Goal: Task Accomplishment & Management: Complete application form

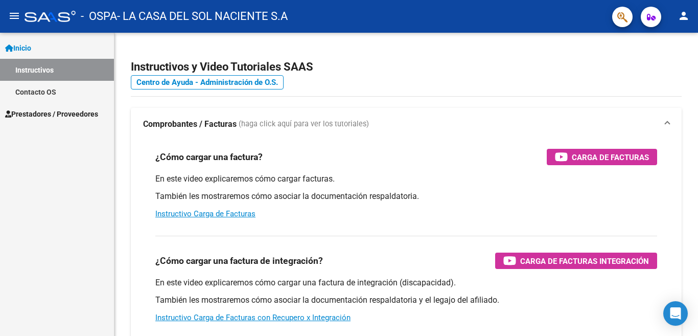
click at [57, 121] on link "Prestadores / Proveedores" at bounding box center [57, 114] width 114 height 22
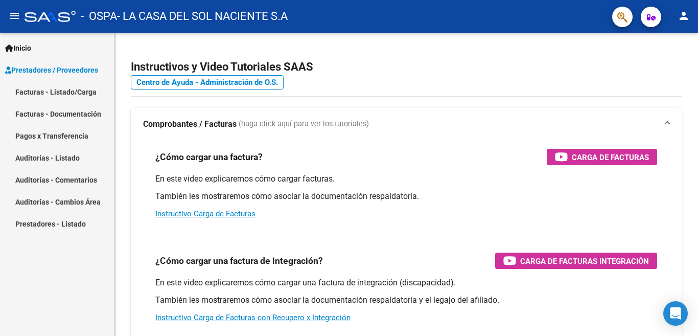
click at [65, 97] on link "Facturas - Listado/Carga" at bounding box center [57, 92] width 114 height 22
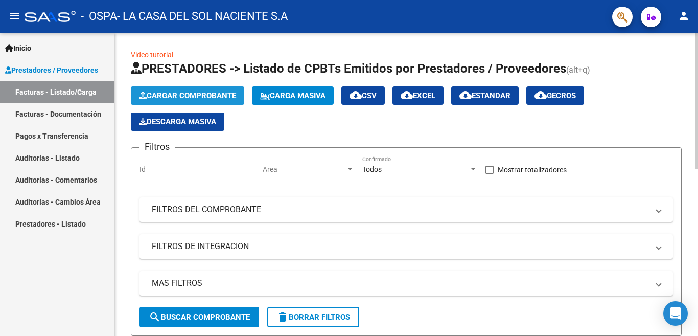
click at [206, 100] on span "Cargar Comprobante" at bounding box center [187, 95] width 97 height 9
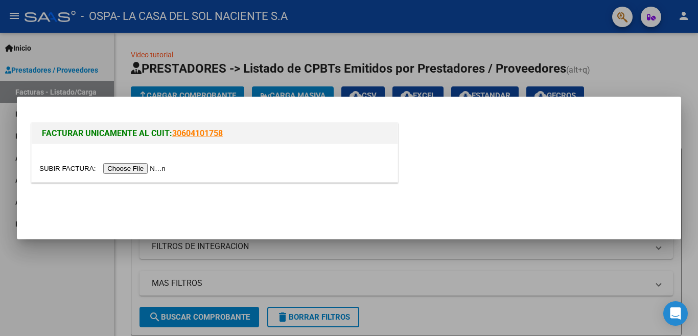
click at [152, 167] on input "file" at bounding box center [103, 168] width 129 height 11
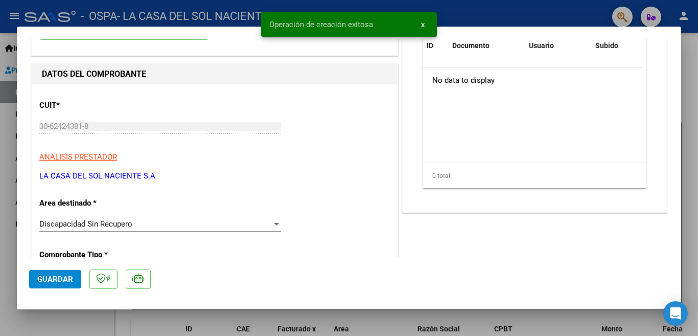
scroll to position [153, 0]
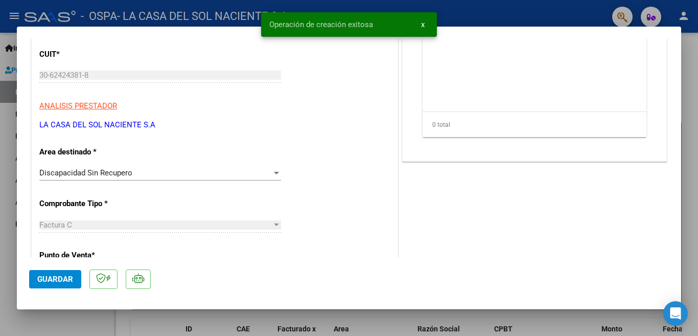
click at [206, 176] on div "Discapacidad Sin Recupero" at bounding box center [155, 172] width 233 height 9
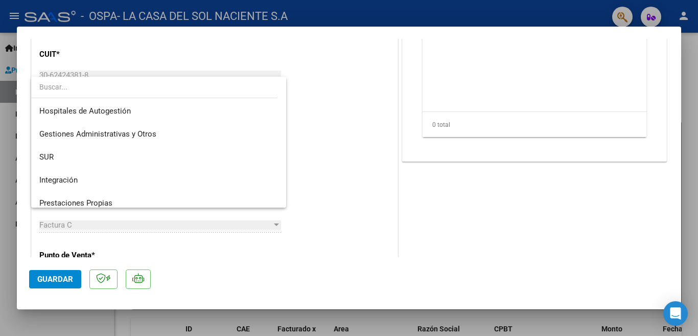
scroll to position [99, 0]
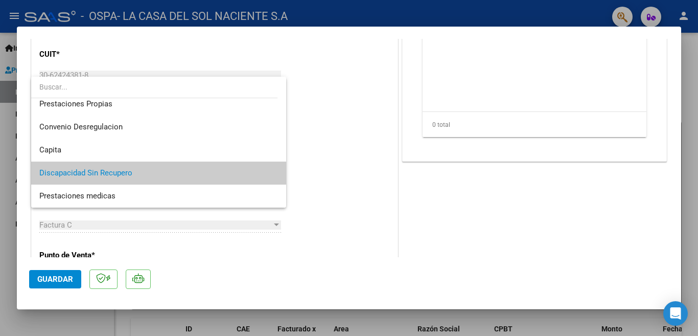
click at [338, 128] on div at bounding box center [349, 168] width 698 height 336
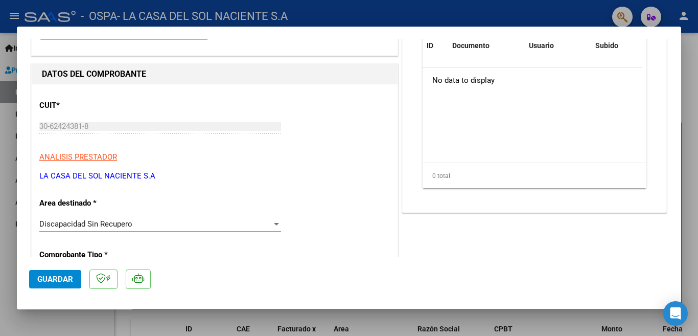
scroll to position [153, 0]
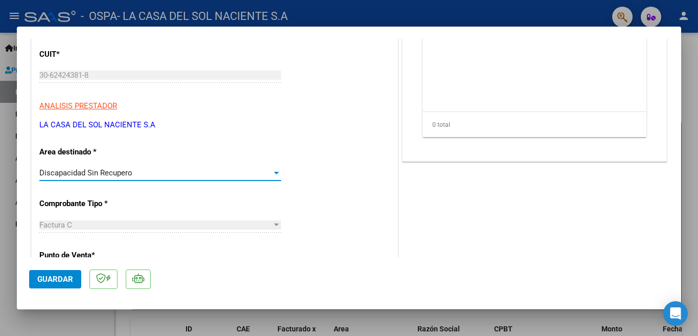
click at [129, 177] on span "Discapacidad Sin Recupero" at bounding box center [85, 172] width 93 height 9
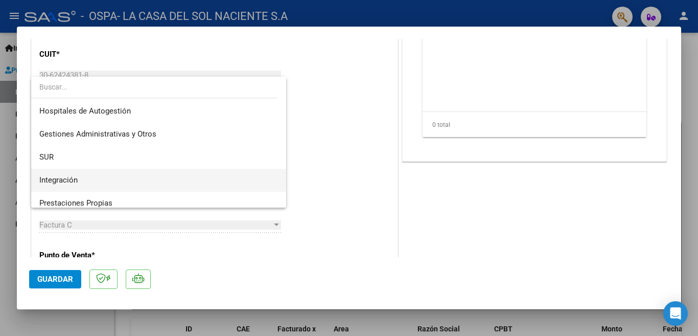
scroll to position [51, 0]
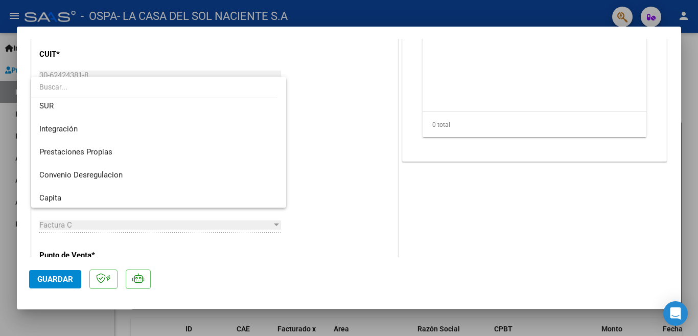
click at [348, 129] on div at bounding box center [349, 168] width 698 height 336
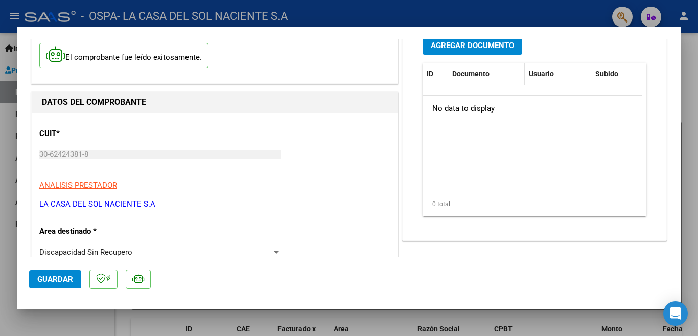
scroll to position [0, 0]
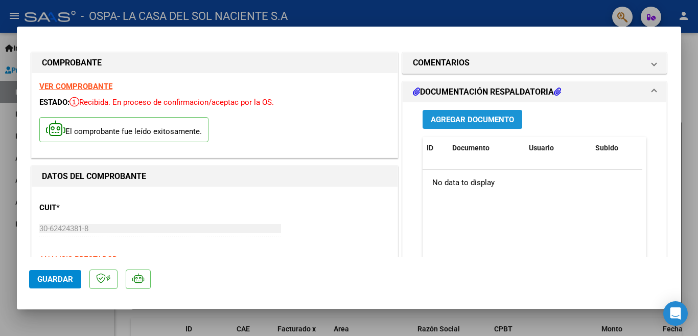
click at [472, 122] on span "Agregar Documento" at bounding box center [472, 119] width 83 height 9
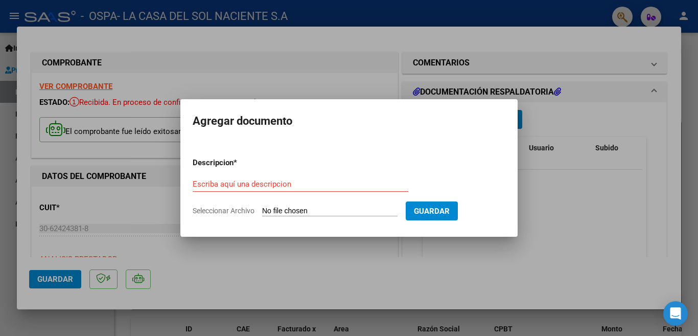
click at [281, 214] on input "Seleccionar Archivo" at bounding box center [329, 211] width 135 height 10
type input "C:\fakepath\Planilla [PERSON_NAME].pdf"
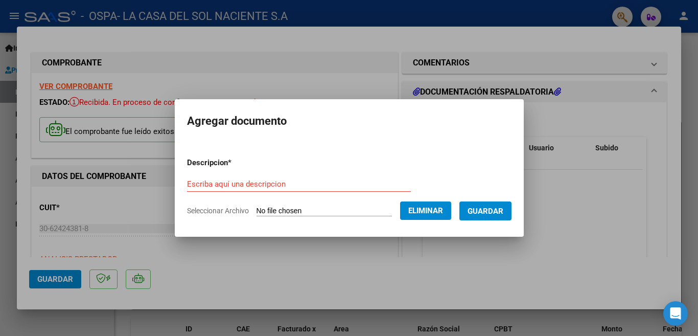
click at [254, 177] on div "Escriba aquí una descripcion" at bounding box center [299, 183] width 224 height 15
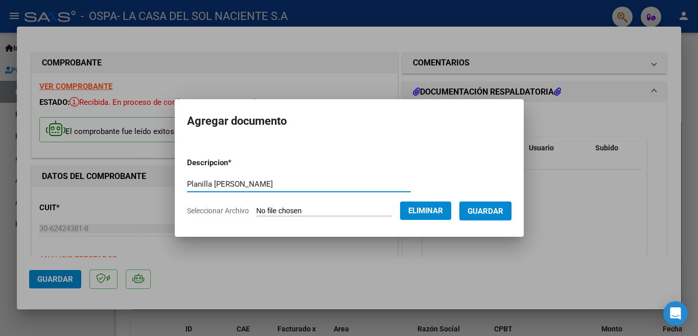
type input "Planilla [PERSON_NAME]"
click at [497, 205] on button "Guardar" at bounding box center [485, 210] width 52 height 19
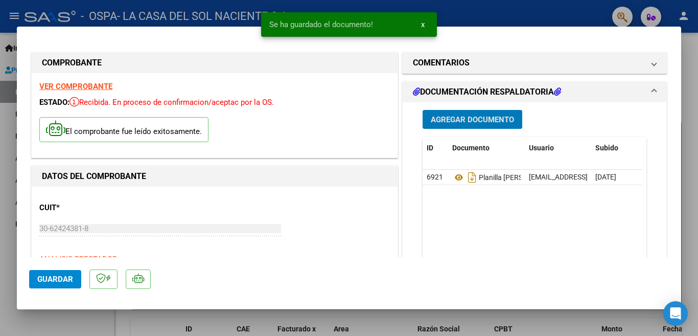
click at [492, 121] on span "Agregar Documento" at bounding box center [472, 119] width 83 height 9
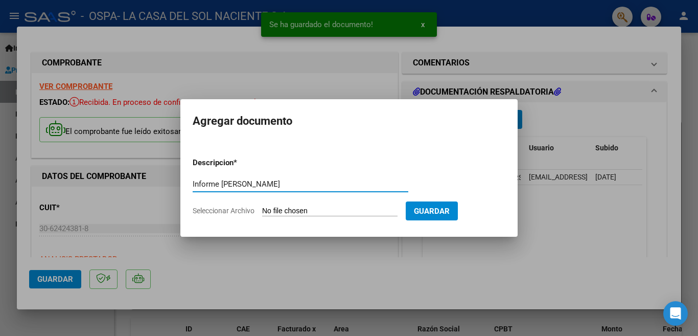
type input "Informe [PERSON_NAME]"
click at [341, 216] on form "Descripcion * Informe [PERSON_NAME] Escriba aquí una descripcion Seleccionar Ar…" at bounding box center [349, 186] width 313 height 75
click at [322, 216] on input "Seleccionar Archivo" at bounding box center [329, 211] width 135 height 10
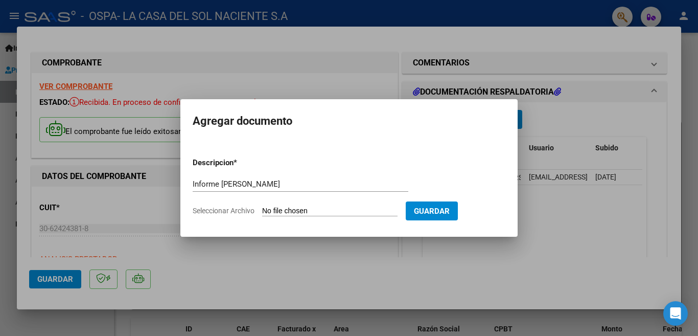
type input "C:\fakepath\Informe [PERSON_NAME].pdf"
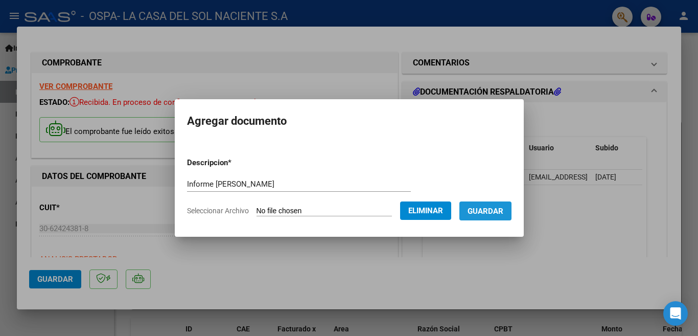
click at [491, 212] on span "Guardar" at bounding box center [486, 210] width 36 height 9
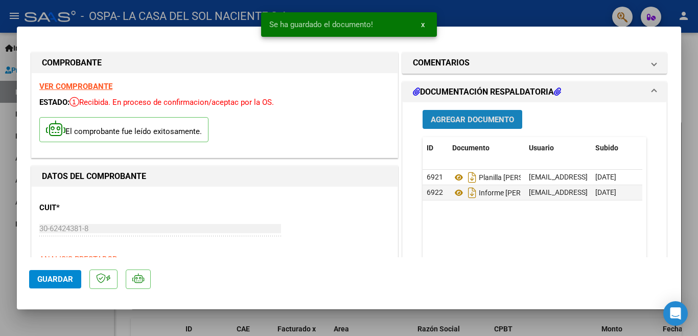
click at [489, 116] on span "Agregar Documento" at bounding box center [472, 119] width 83 height 9
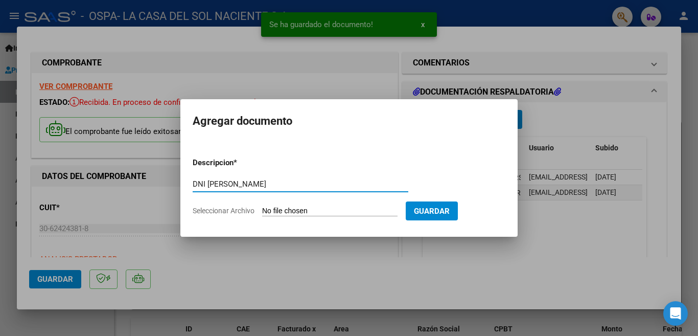
type input "DNI [PERSON_NAME]"
click at [292, 211] on input "Seleccionar Archivo" at bounding box center [329, 211] width 135 height 10
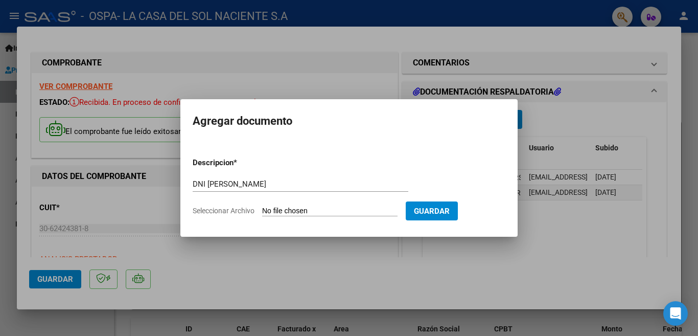
type input "C:\fakepath\DNI [PERSON_NAME], [GEOGRAPHIC_DATA]pdf"
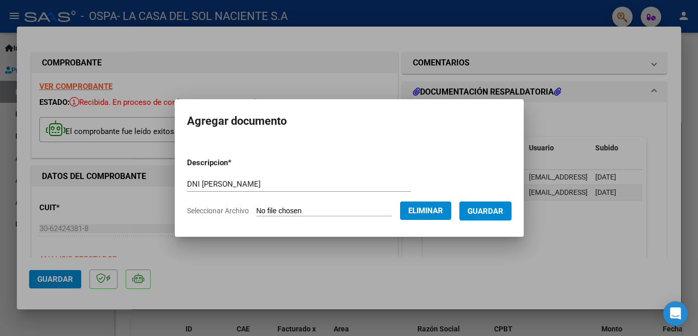
click at [481, 213] on span "Guardar" at bounding box center [486, 210] width 36 height 9
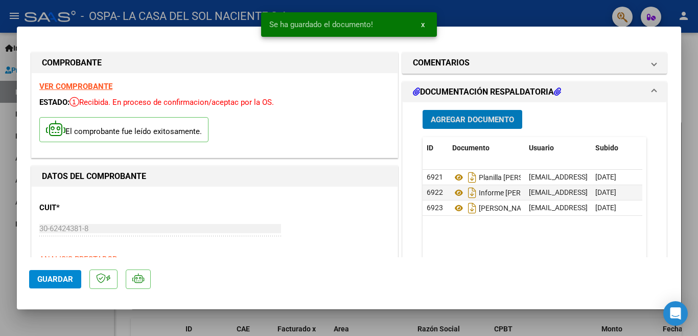
click at [60, 281] on span "Guardar" at bounding box center [55, 278] width 36 height 9
click at [596, 310] on div at bounding box center [349, 168] width 698 height 336
